Goal: Task Accomplishment & Management: Manage account settings

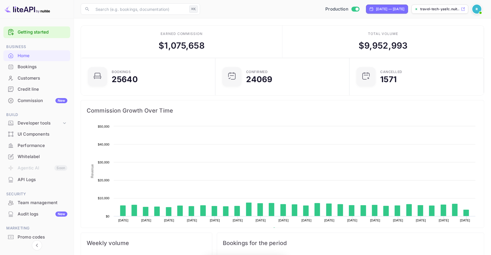
scroll to position [92, 131]
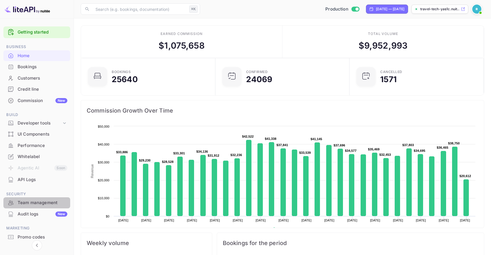
click at [52, 198] on div "Team management" at bounding box center [36, 202] width 67 height 11
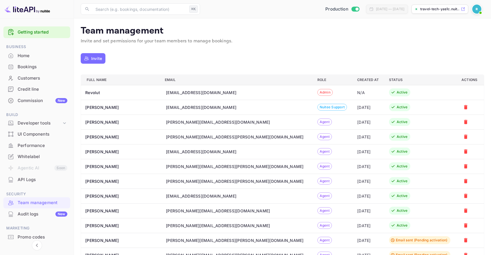
click at [195, 123] on div "[PERSON_NAME][EMAIL_ADDRESS][DOMAIN_NAME]" at bounding box center [218, 122] width 104 height 6
copy div "[PERSON_NAME][EMAIL_ADDRESS][DOMAIN_NAME]"
